Goal: Task Accomplishment & Management: Manage account settings

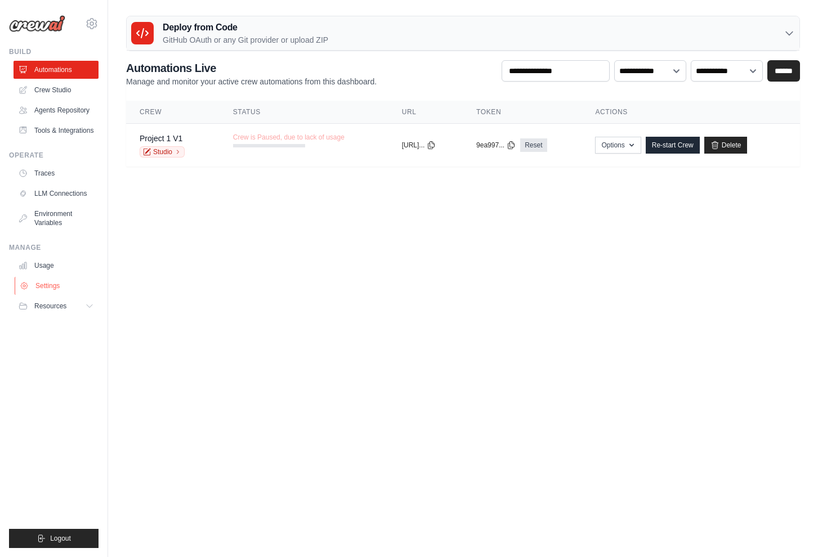
click at [60, 281] on link "Settings" at bounding box center [57, 286] width 85 height 18
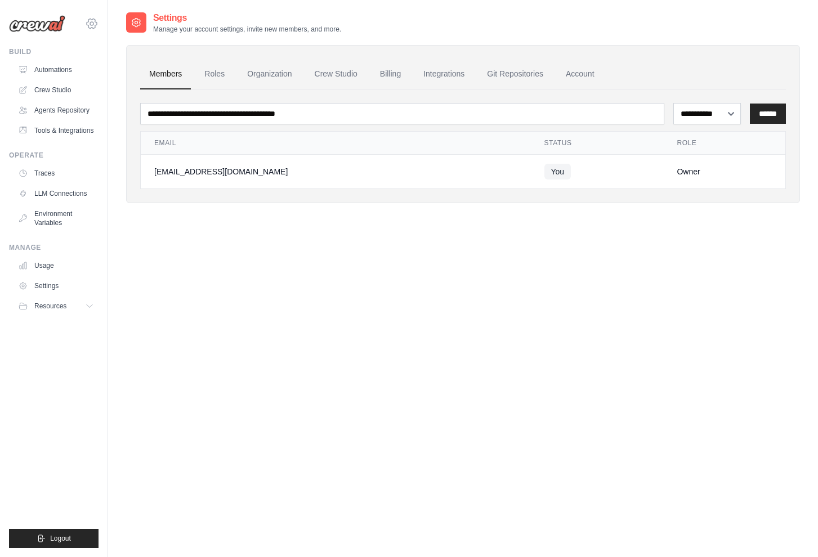
click at [93, 20] on icon at bounding box center [92, 24] width 14 height 14
click at [122, 77] on link "Settings" at bounding box center [139, 70] width 107 height 23
click at [212, 80] on link "Roles" at bounding box center [214, 74] width 38 height 30
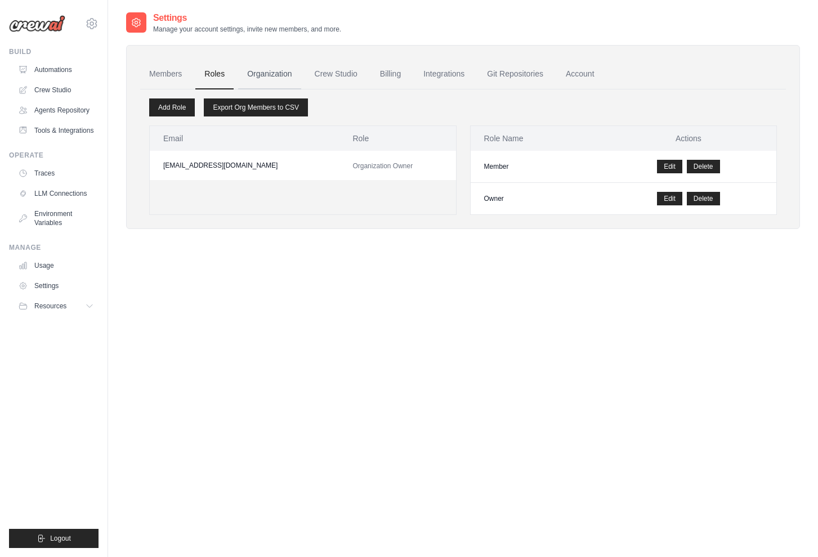
click at [250, 77] on link "Organization" at bounding box center [269, 74] width 62 height 30
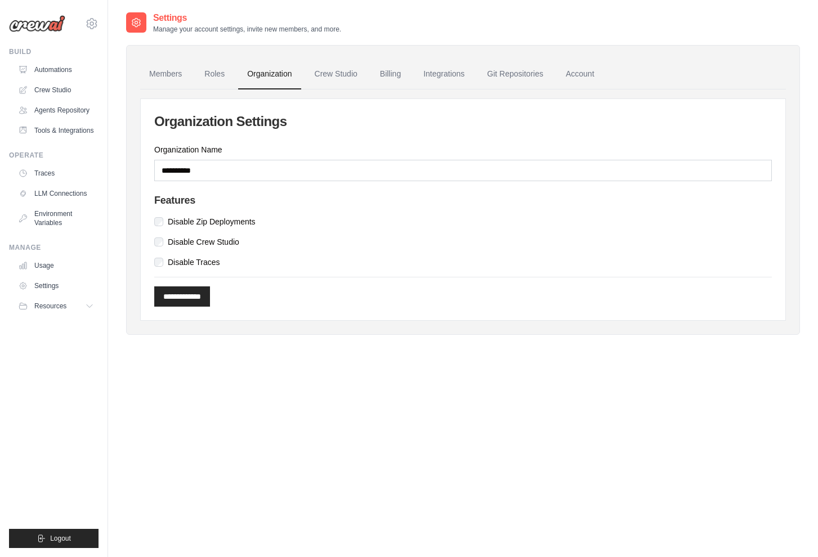
click at [284, 77] on link "Organization" at bounding box center [269, 74] width 62 height 30
click at [329, 73] on link "Crew Studio" at bounding box center [336, 74] width 61 height 30
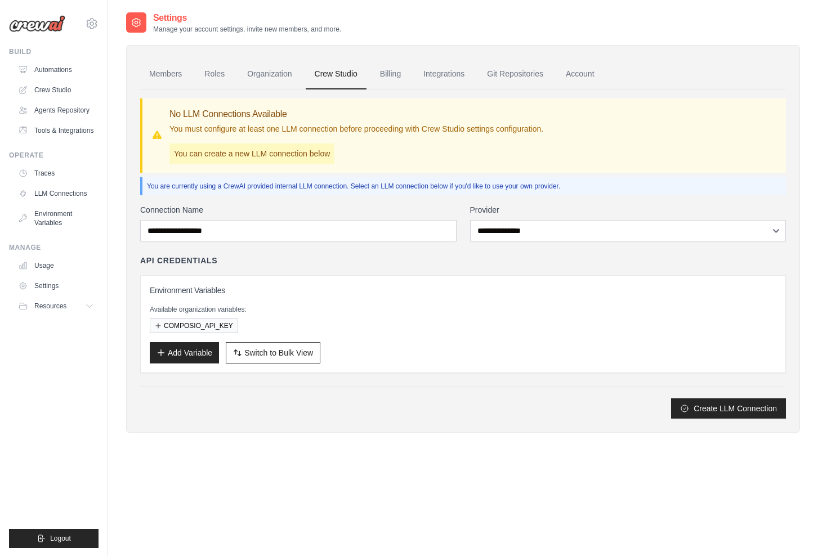
click at [174, 73] on link "Members" at bounding box center [165, 74] width 51 height 30
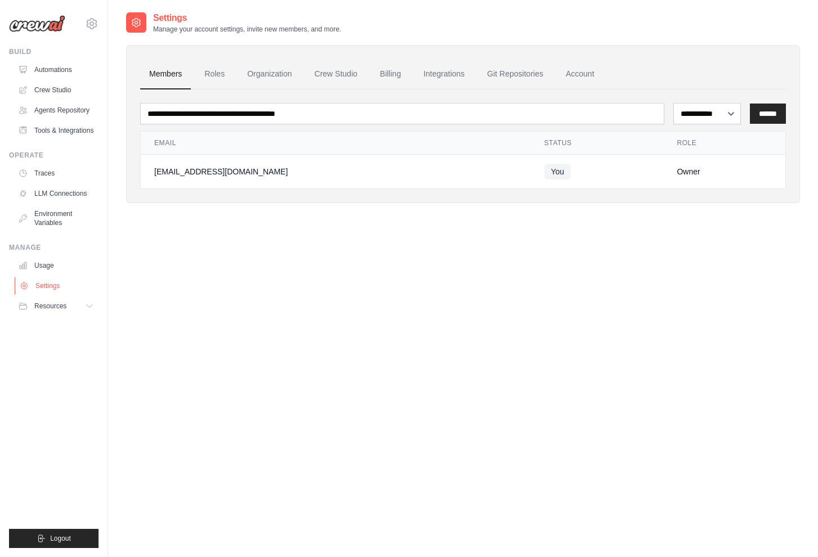
click at [55, 278] on link "Settings" at bounding box center [57, 286] width 85 height 18
click at [225, 79] on link "Roles" at bounding box center [214, 74] width 38 height 30
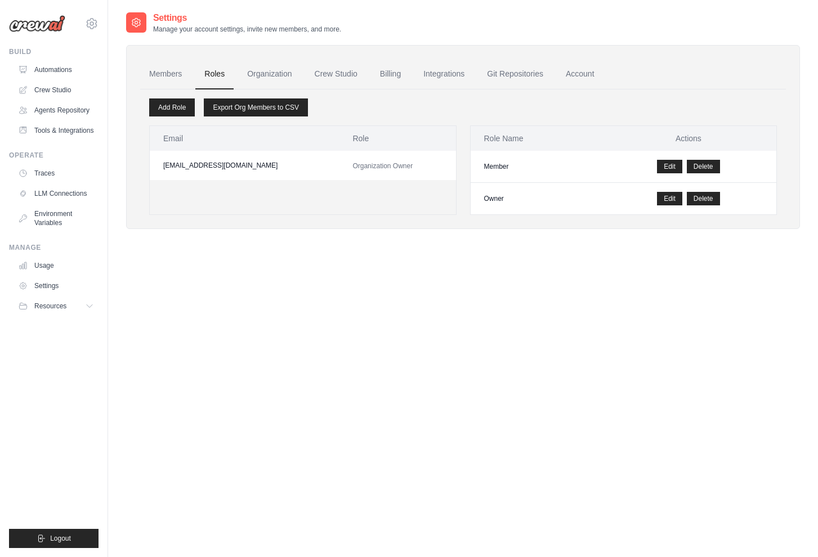
click at [467, 253] on div "Settings Manage your account settings, invite new members, and more. Members Ro…" at bounding box center [463, 289] width 674 height 557
click at [163, 84] on link "Members" at bounding box center [165, 74] width 51 height 30
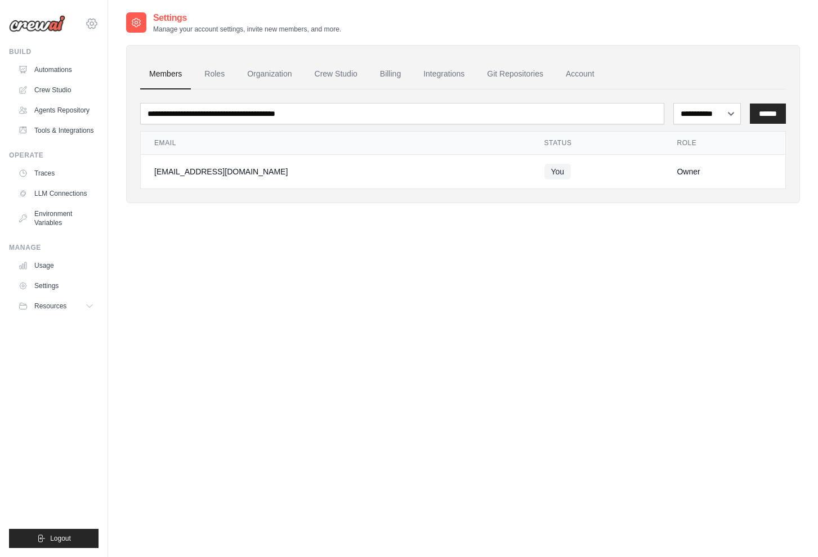
click at [93, 28] on icon at bounding box center [92, 24] width 10 height 10
click at [115, 69] on span "Settings" at bounding box center [139, 69] width 89 height 11
